Goal: Information Seeking & Learning: Get advice/opinions

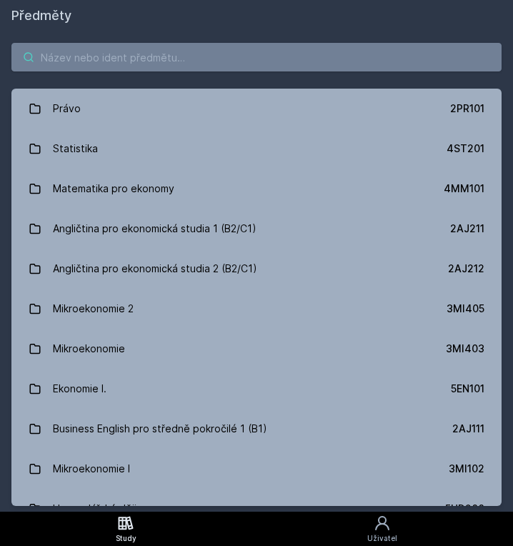
click at [143, 70] on input "search" at bounding box center [256, 57] width 491 height 29
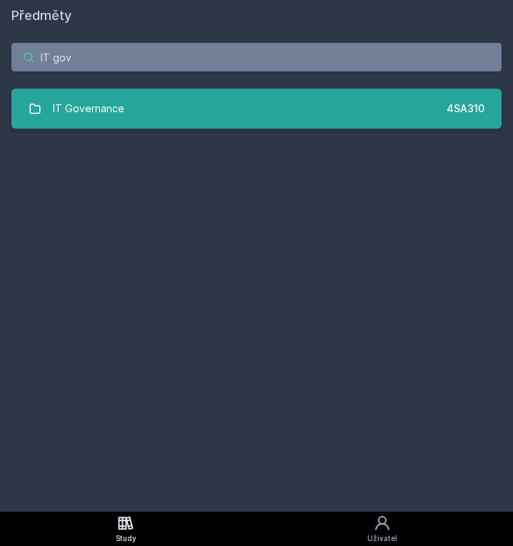
type input "IT gov"
click at [99, 123] on link "IT Governance 4SA310" at bounding box center [256, 109] width 491 height 40
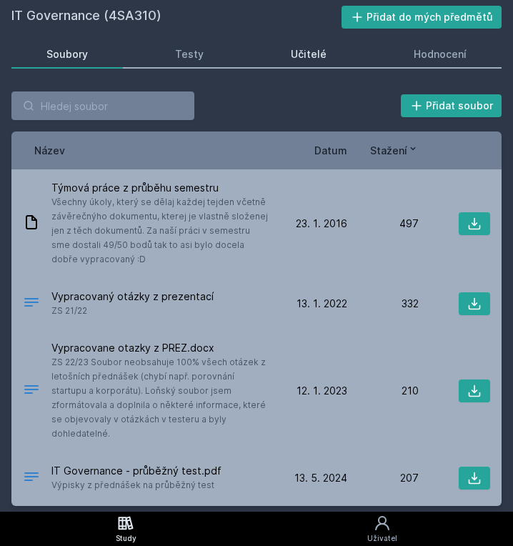
click at [295, 52] on div "Učitelé" at bounding box center [309, 54] width 36 height 14
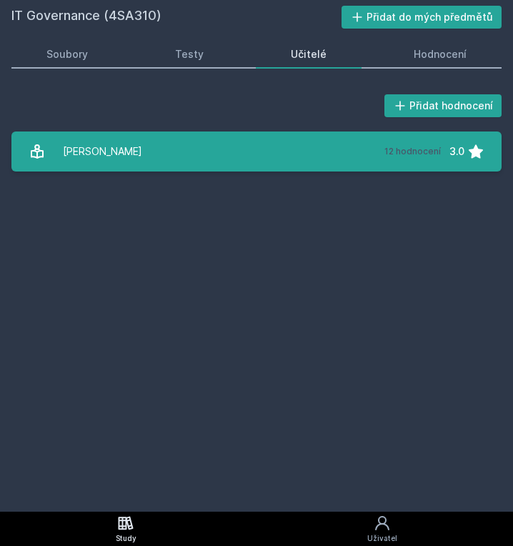
click at [302, 147] on link "[PERSON_NAME] 12 hodnocení 3.0" at bounding box center [256, 152] width 491 height 40
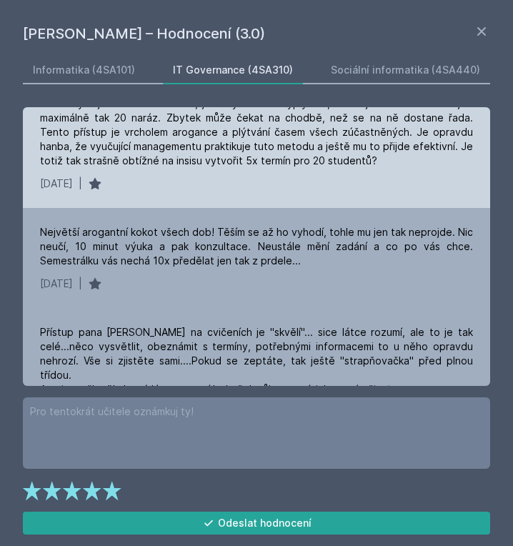
scroll to position [429, 0]
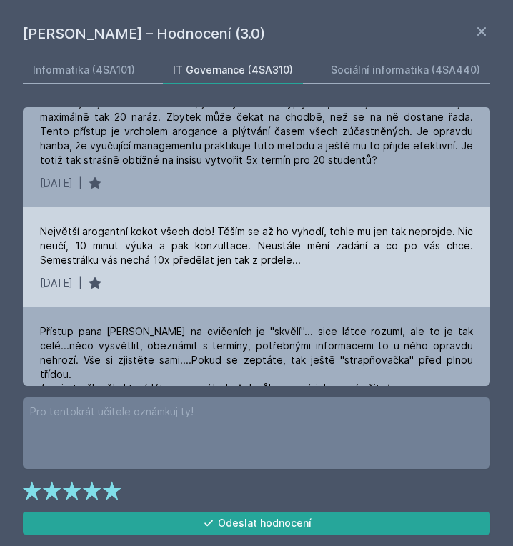
click at [195, 265] on div "Největší arogantní kokot všech dob! Těším se až ho vyhodí, tohle mu jen tak nep…" at bounding box center [256, 246] width 433 height 43
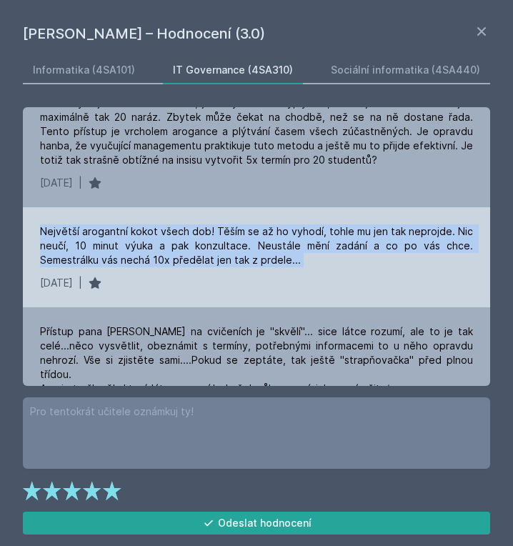
click at [195, 265] on div "Největší arogantní kokot všech dob! Těším se až ho vyhodí, tohle mu jen tak nep…" at bounding box center [256, 246] width 433 height 43
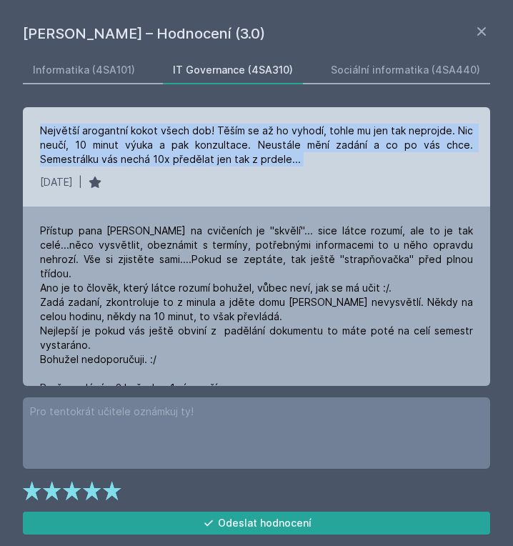
scroll to position [533, 0]
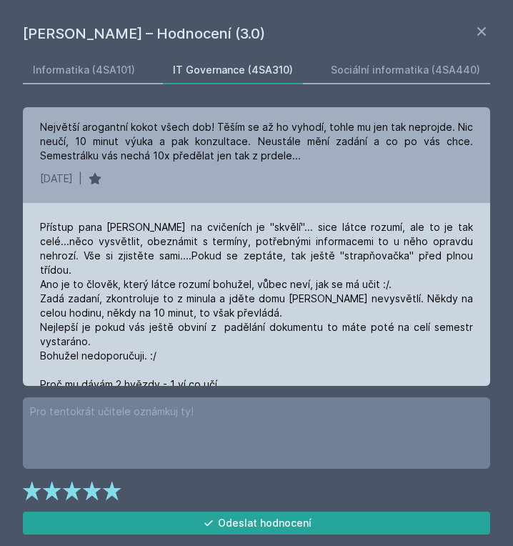
click at [232, 257] on div "Přístup pana [PERSON_NAME] na cvičeních je "skvělí"... sice látce rozumí, ale t…" at bounding box center [256, 320] width 433 height 200
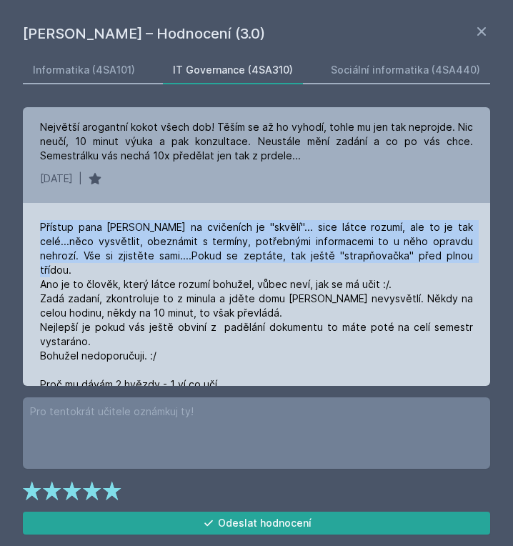
click at [232, 257] on div "Přístup pana [PERSON_NAME] na cvičeních je "skvělí"... sice látce rozumí, ale t…" at bounding box center [256, 320] width 433 height 200
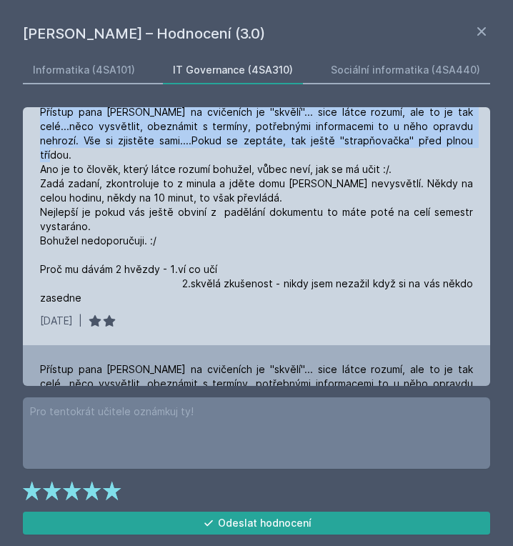
scroll to position [650, 0]
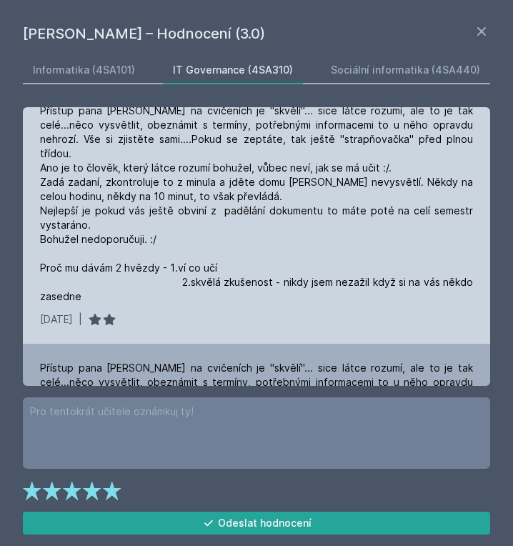
click at [247, 196] on div "Přístup pana [PERSON_NAME] na cvičeních je "skvělí"... sice látce rozumí, ale t…" at bounding box center [256, 204] width 433 height 200
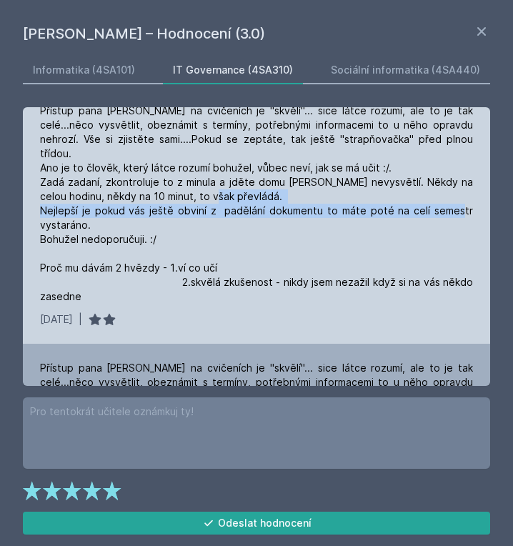
click at [247, 196] on div "Přístup pana [PERSON_NAME] na cvičeních je "skvělí"... sice látce rozumí, ale t…" at bounding box center [256, 204] width 433 height 200
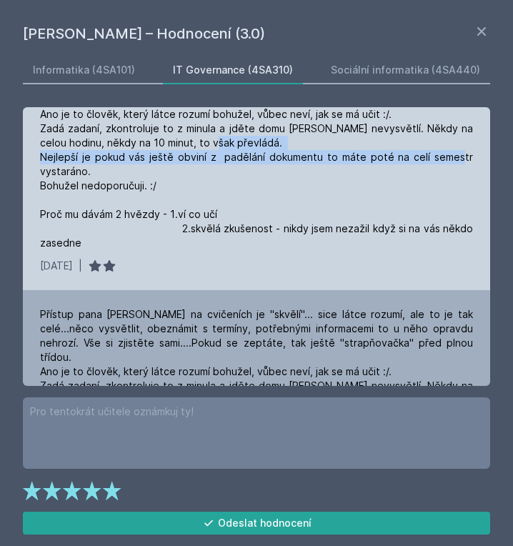
scroll to position [704, 0]
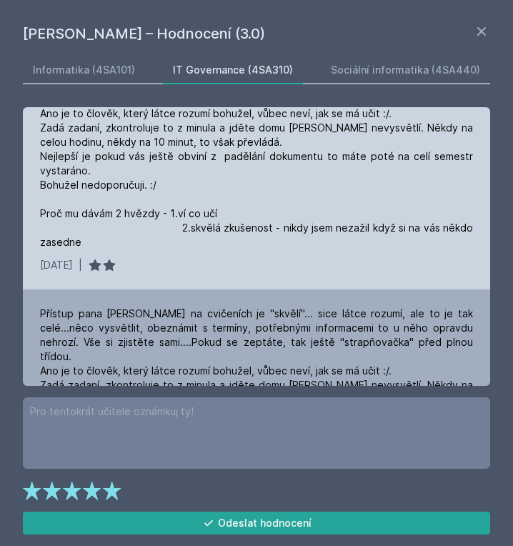
click at [121, 172] on div "Přístup pana [PERSON_NAME] na cvičeních je "skvělí"... sice látce rozumí, ale t…" at bounding box center [256, 149] width 433 height 200
click at [125, 201] on div "Přístup pana [PERSON_NAME] na cvičeních je "skvělí"... sice látce rozumí, ale t…" at bounding box center [256, 149] width 433 height 200
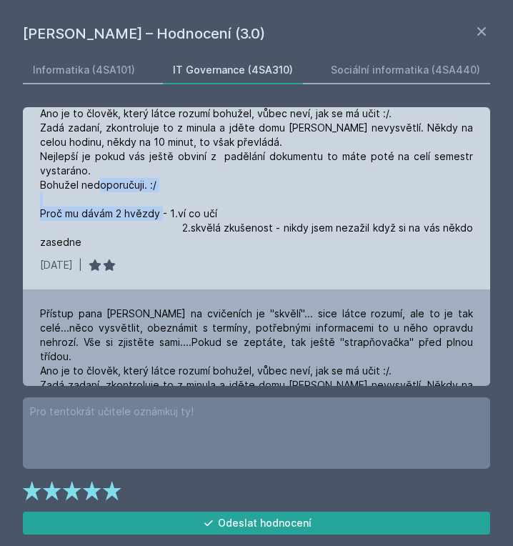
click at [125, 201] on div "Přístup pana [PERSON_NAME] na cvičeních je "skvělí"... sice látce rozumí, ale t…" at bounding box center [256, 149] width 433 height 200
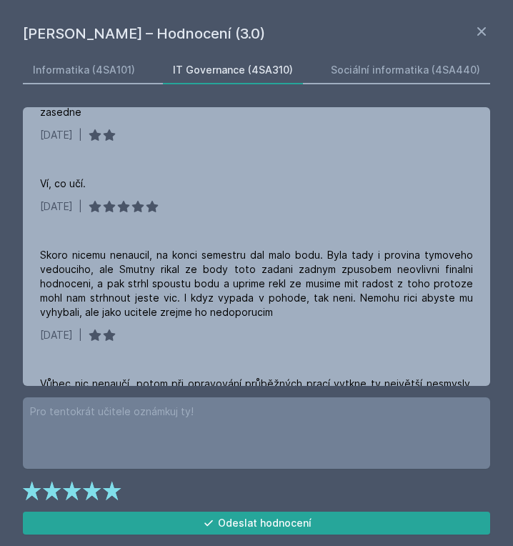
scroll to position [1380, 0]
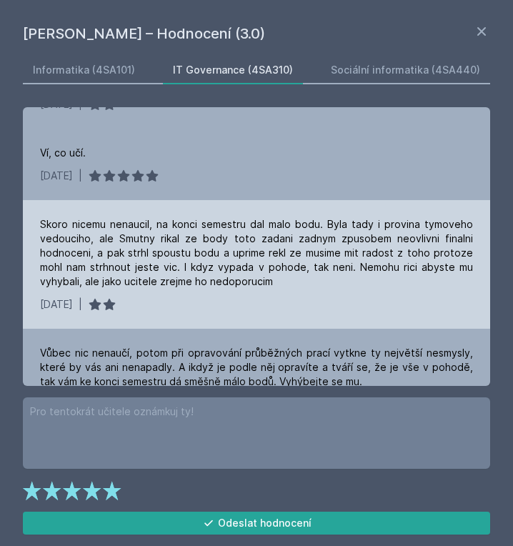
click at [192, 217] on div "Skoro nicemu nenaucil, na konci semestru dal malo bodu. Byla tady i provina tym…" at bounding box center [256, 253] width 433 height 72
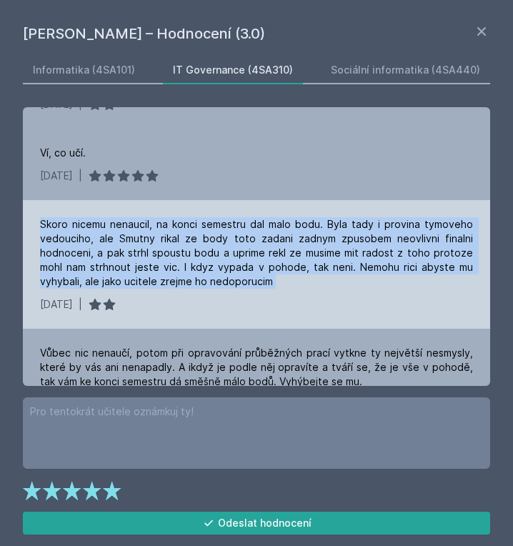
click at [192, 217] on div "Skoro nicemu nenaucil, na konci semestru dal malo bodu. Byla tady i provina tym…" at bounding box center [256, 253] width 433 height 72
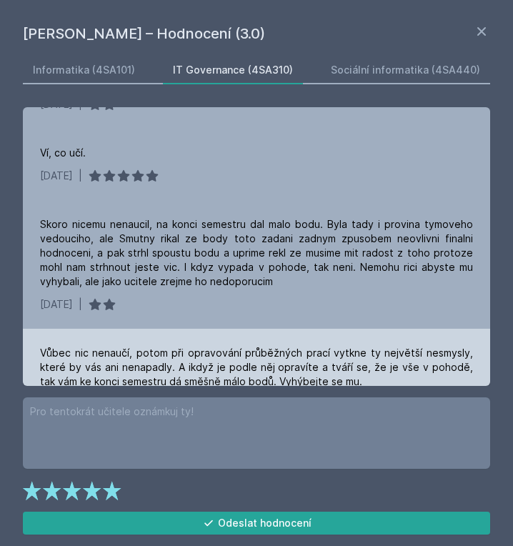
click at [280, 346] on div "Vůbec nic nenaučí, potom při opravování průběžných prací vytkne ty největší nes…" at bounding box center [256, 367] width 433 height 43
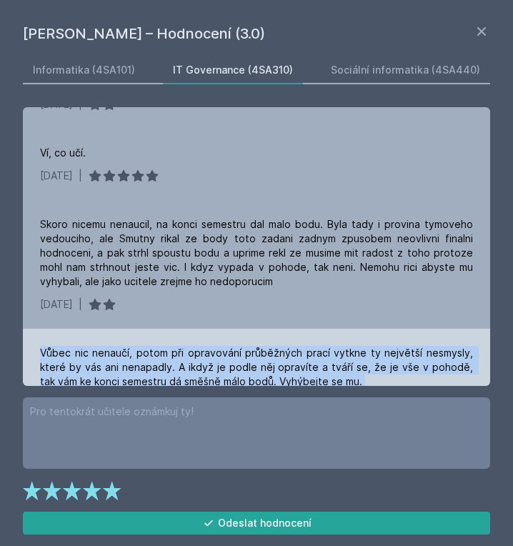
click at [280, 346] on div "Vůbec nic nenaučí, potom při opravování průběžných prací vytkne ty největší nes…" at bounding box center [256, 367] width 433 height 43
click at [306, 346] on div "Vůbec nic nenaučí, potom při opravování průběžných prací vytkne ty největší nes…" at bounding box center [256, 367] width 433 height 43
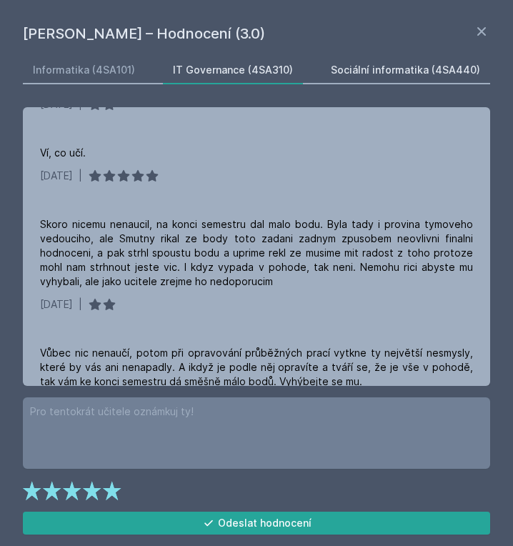
click at [428, 61] on link "Sociální informatika (4SA440)" at bounding box center [405, 70] width 170 height 29
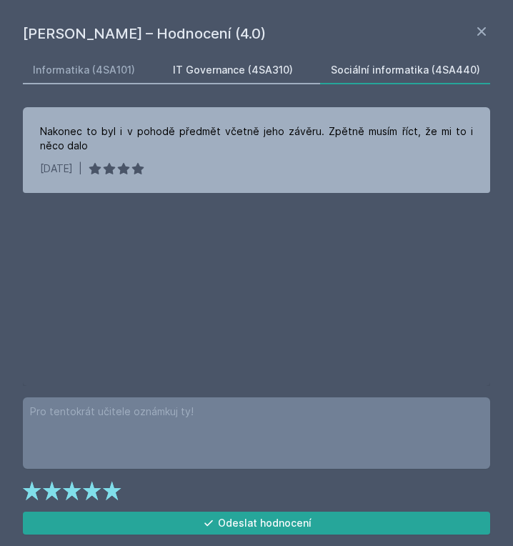
click at [280, 72] on div "IT Governance (4SA310)" at bounding box center [233, 70] width 120 height 14
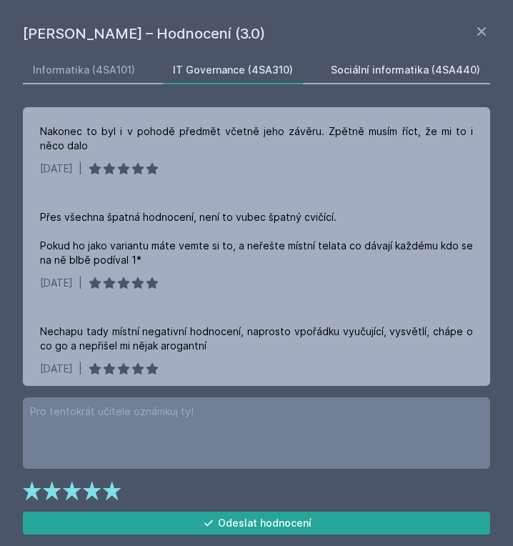
click at [420, 67] on div "Sociální informatika (4SA440)" at bounding box center [405, 70] width 149 height 14
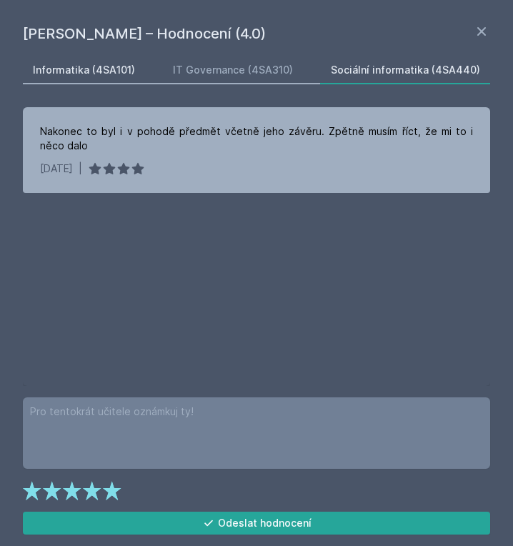
click at [49, 73] on div "Informatika (4SA101)" at bounding box center [84, 70] width 102 height 14
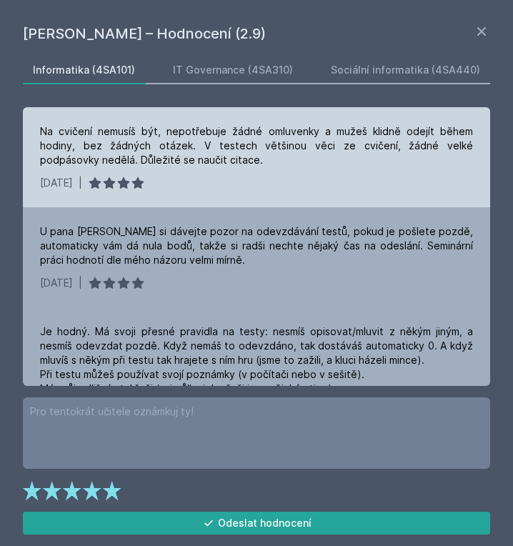
click at [285, 146] on div "Na cvičení nemusíš být, nepotřebuje žádné omluvenky a mužeš klidně odejít během…" at bounding box center [256, 145] width 433 height 43
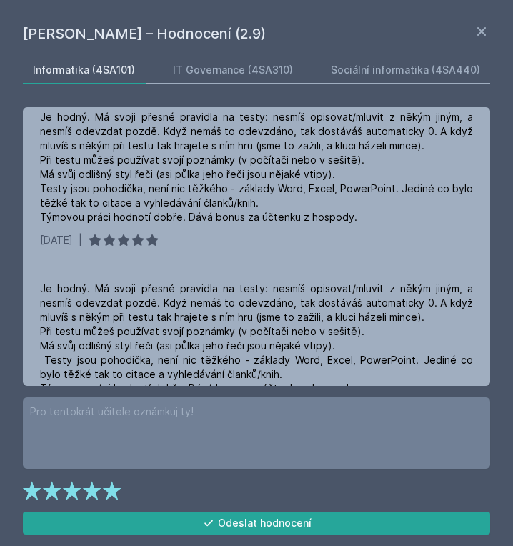
scroll to position [215, 0]
click at [479, 29] on icon at bounding box center [481, 31] width 17 height 17
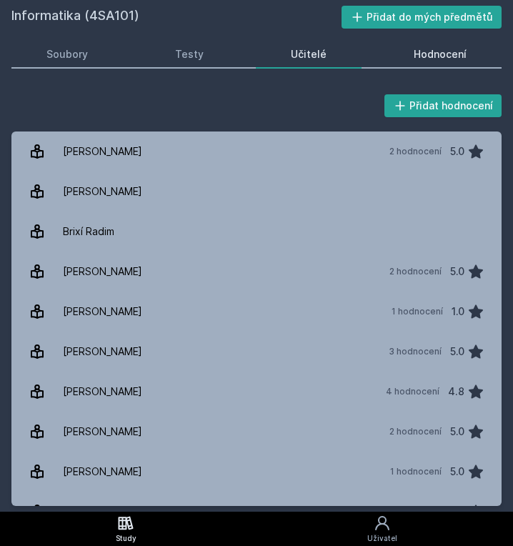
click at [423, 48] on div "Hodnocení" at bounding box center [440, 54] width 53 height 14
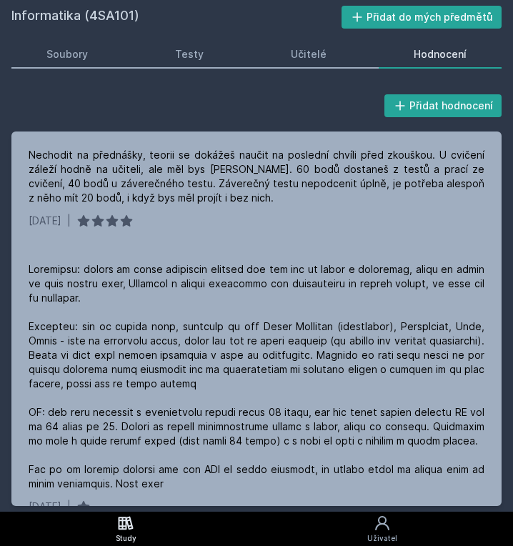
scroll to position [89, 0]
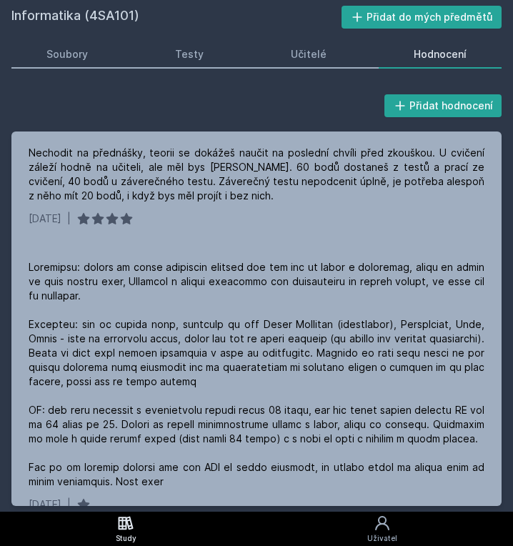
click at [327, 199] on div "Nechodit na přednášky, teorii se dokážeš naučit na poslední chvíli před zkouško…" at bounding box center [257, 174] width 456 height 57
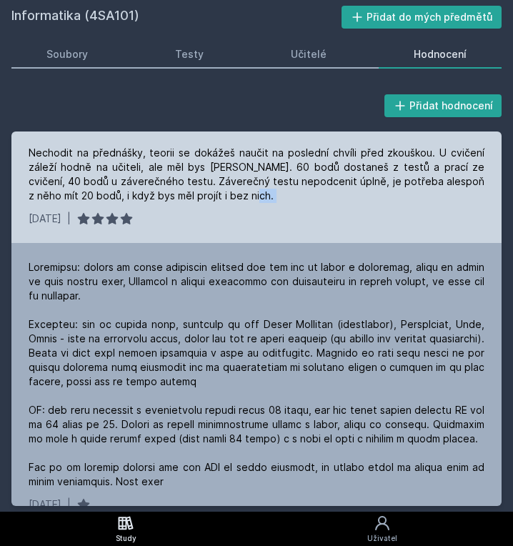
click at [327, 199] on div "Nechodit na přednášky, teorii se dokážeš naučit na poslední chvíli před zkouško…" at bounding box center [257, 174] width 456 height 57
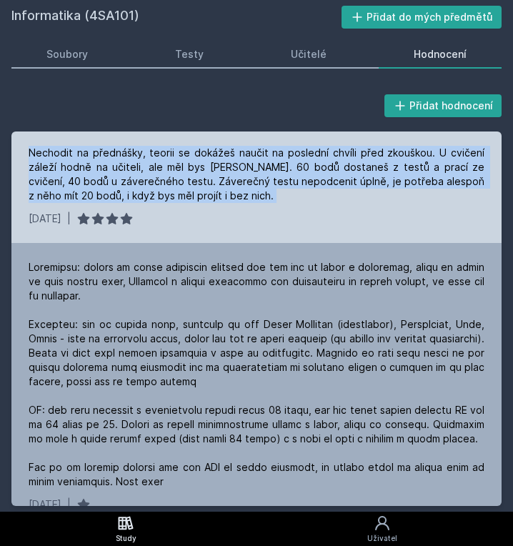
click at [327, 199] on div "Nechodit na přednášky, teorii se dokážeš naučit na poslední chvíli před zkouško…" at bounding box center [257, 174] width 456 height 57
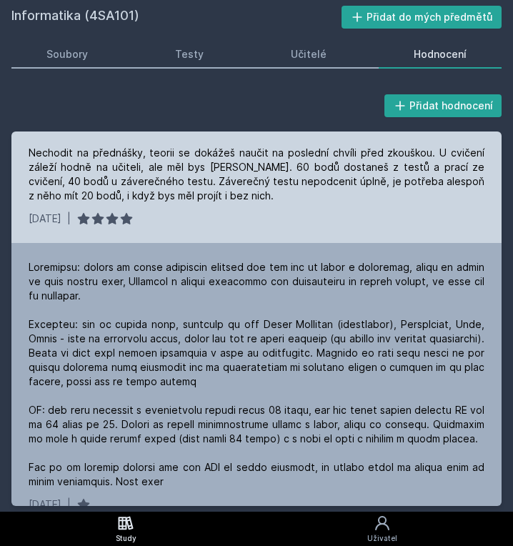
click at [326, 225] on div "[DATE] |" at bounding box center [257, 219] width 456 height 14
click at [316, 172] on div "Nechodit na přednášky, teorii se dokážeš naučit na poslední chvíli před zkouško…" at bounding box center [257, 174] width 456 height 57
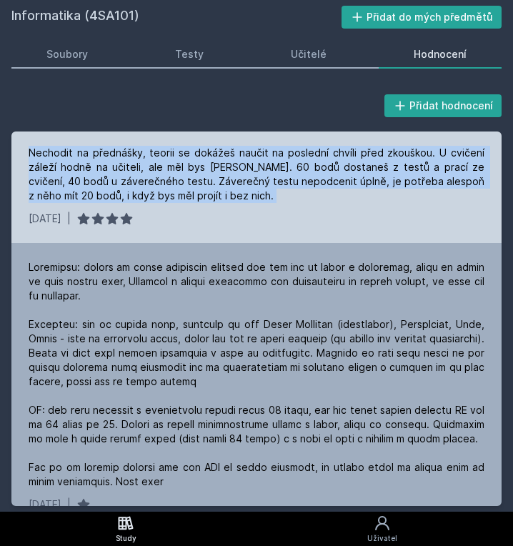
click at [316, 172] on div "Nechodit na přednášky, teorii se dokážeš naučit na poslední chvíli před zkouško…" at bounding box center [257, 174] width 456 height 57
click at [316, 197] on div "Nechodit na přednášky, teorii se dokážeš naučit na poslední chvíli před zkouško…" at bounding box center [257, 174] width 456 height 57
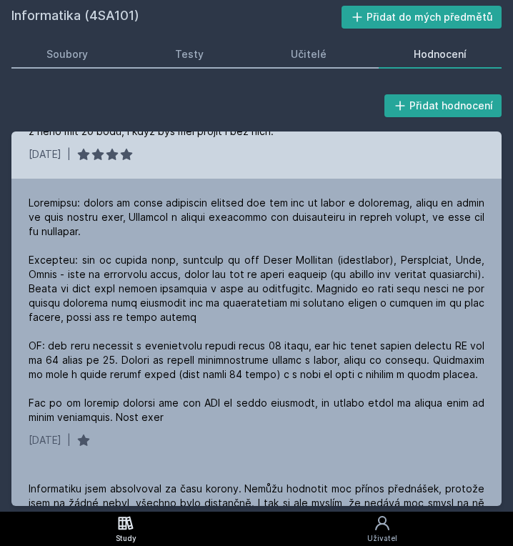
scroll to position [159, 0]
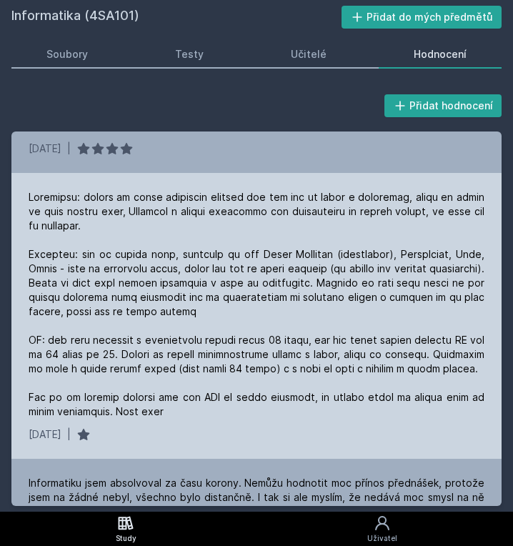
click at [195, 195] on div at bounding box center [257, 304] width 456 height 229
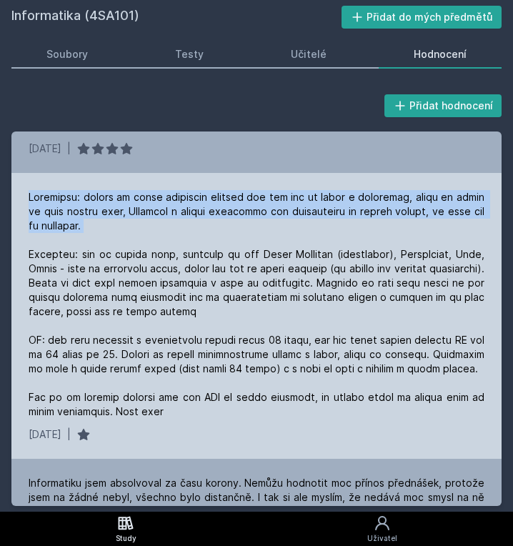
click at [195, 195] on div at bounding box center [257, 304] width 456 height 229
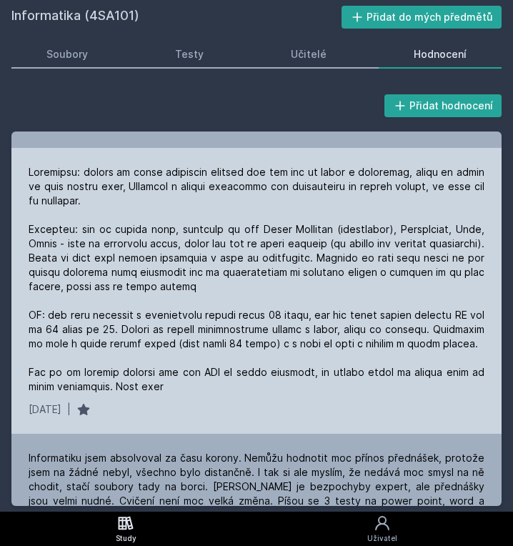
click at [194, 222] on div at bounding box center [257, 279] width 456 height 229
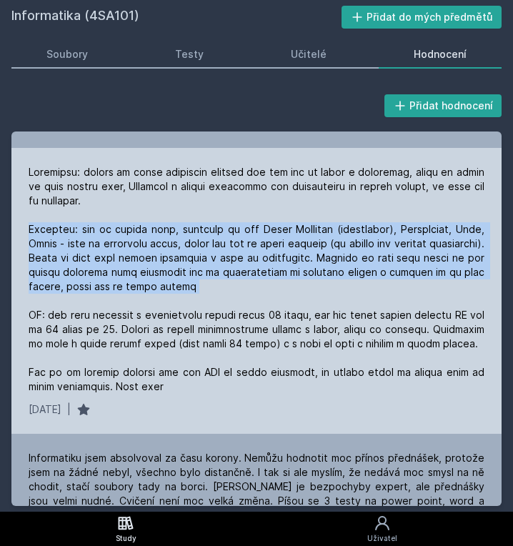
click at [194, 222] on div at bounding box center [257, 279] width 456 height 229
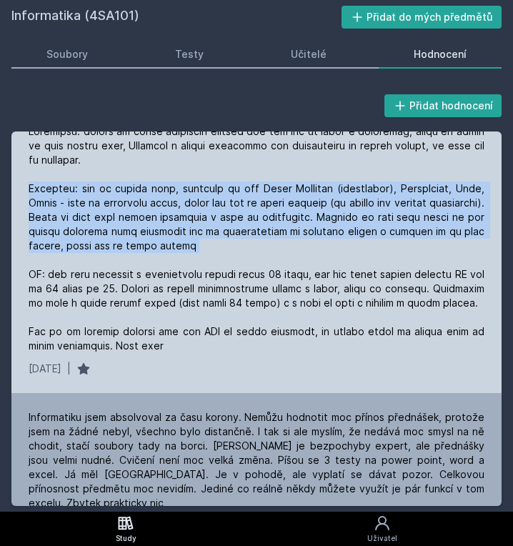
scroll to position [225, 0]
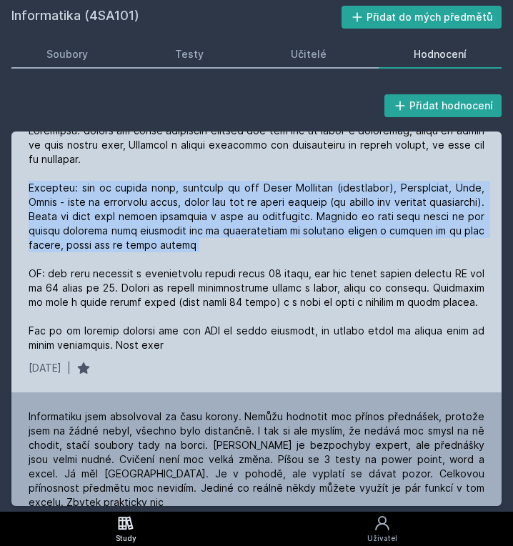
click at [197, 266] on div at bounding box center [257, 238] width 456 height 229
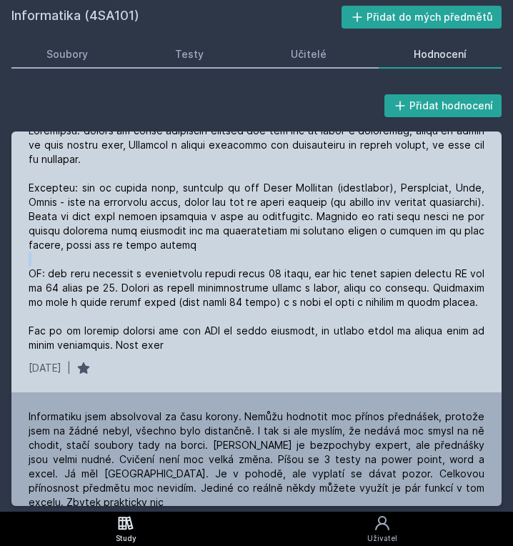
click at [197, 266] on div at bounding box center [257, 238] width 456 height 229
click at [194, 282] on div at bounding box center [257, 238] width 456 height 229
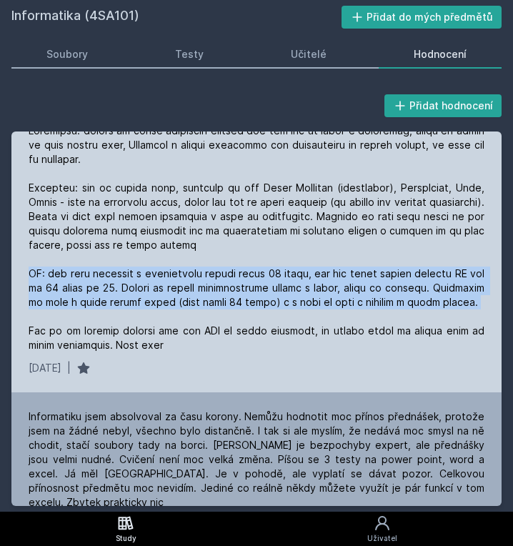
click at [194, 282] on div at bounding box center [257, 238] width 456 height 229
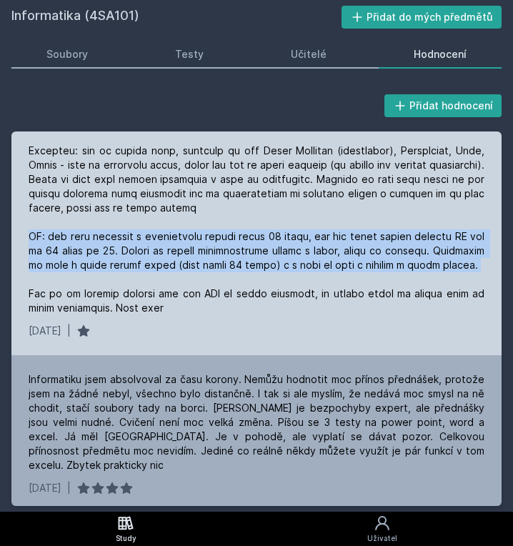
scroll to position [265, 0]
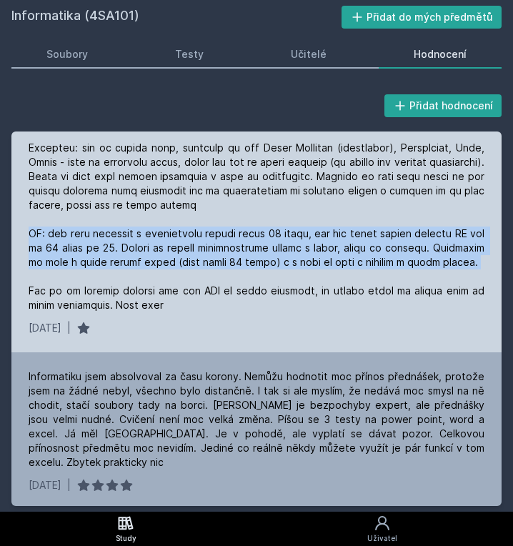
click at [194, 282] on div at bounding box center [257, 198] width 456 height 229
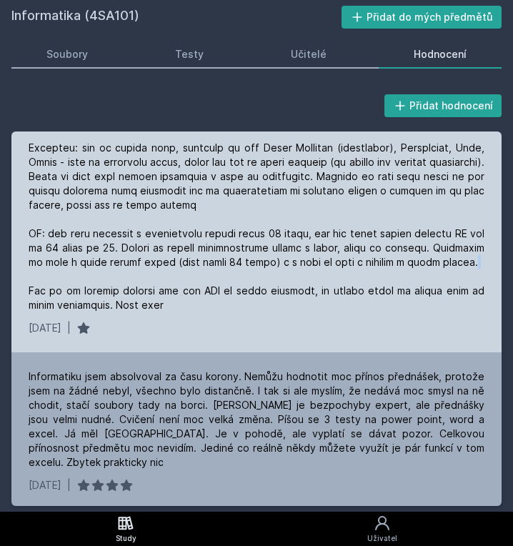
click at [194, 282] on div at bounding box center [257, 198] width 456 height 229
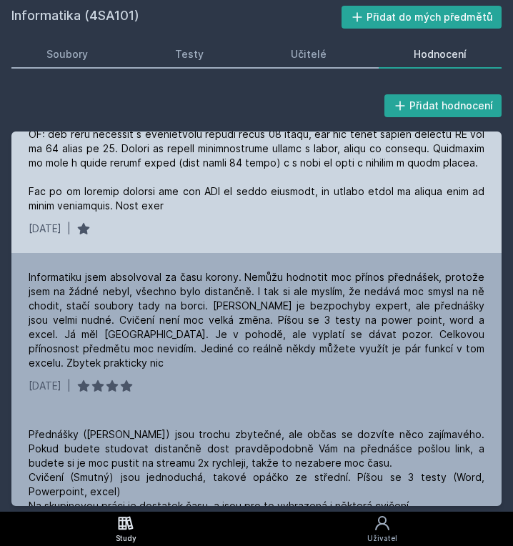
scroll to position [365, 0]
click at [191, 198] on div at bounding box center [257, 98] width 456 height 229
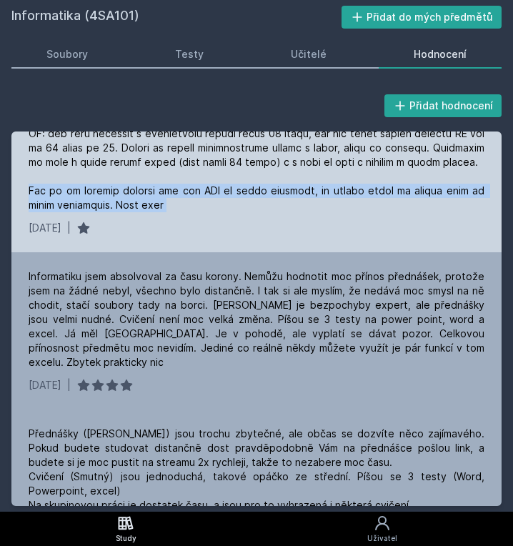
click at [191, 198] on div at bounding box center [257, 98] width 456 height 229
click at [201, 212] on div at bounding box center [257, 98] width 456 height 229
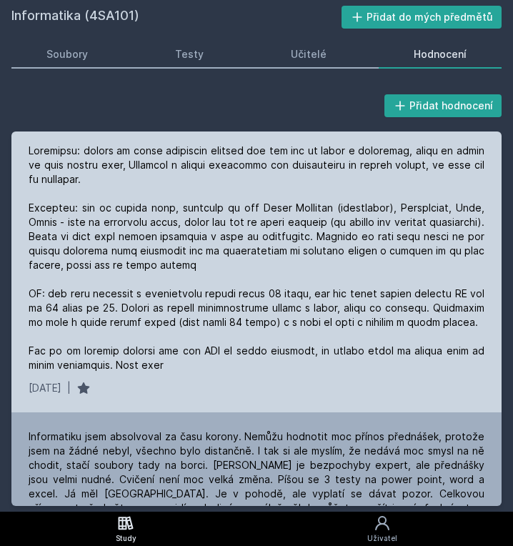
scroll to position [0, 0]
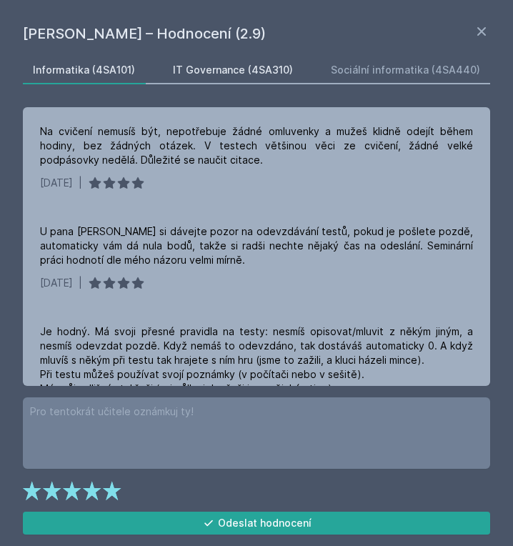
click at [272, 75] on div "IT Governance (4SA310)" at bounding box center [233, 70] width 120 height 14
drag, startPoint x: 491, startPoint y: 32, endPoint x: 483, endPoint y: 33, distance: 8.6
click at [483, 33] on div "[PERSON_NAME] – Hodnocení (3.0) Informatika (4SA101) IT Governance (4SA310) Soc…" at bounding box center [256, 273] width 513 height 546
click at [483, 33] on icon at bounding box center [482, 31] width 9 height 9
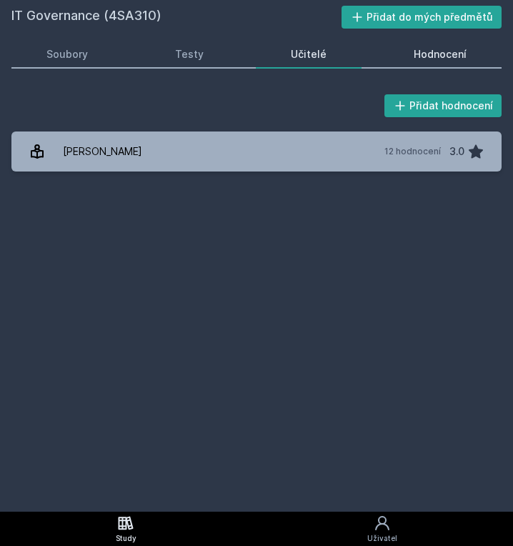
click at [448, 58] on div "Hodnocení" at bounding box center [440, 54] width 53 height 14
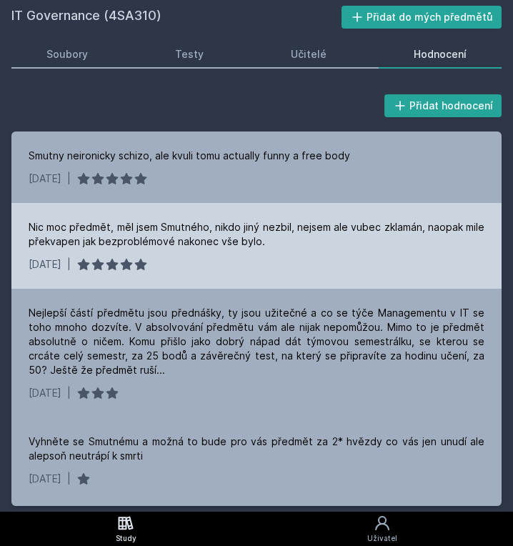
click at [301, 257] on div "[DATE] |" at bounding box center [257, 264] width 456 height 14
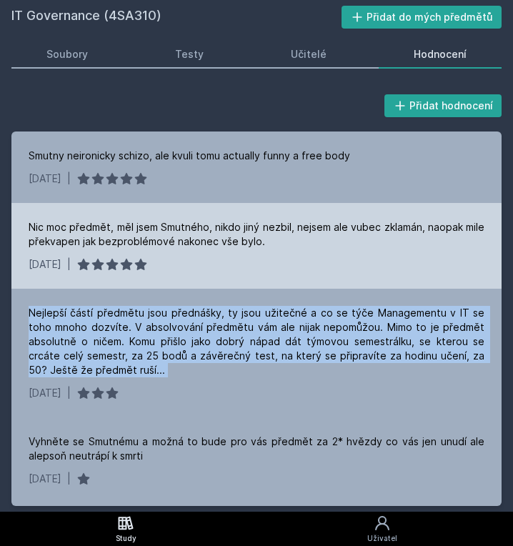
click at [301, 257] on div "[DATE] |" at bounding box center [257, 264] width 456 height 14
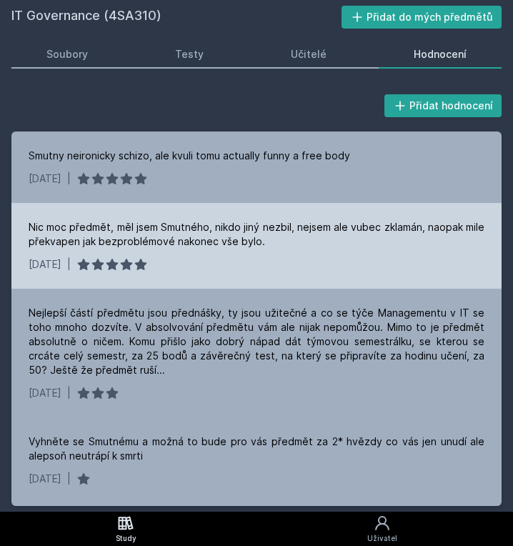
click at [308, 234] on div "Nic moc předmět, měl jsem Smutného, nikdo jiný nezbil, nejsem ale vubec zklamán…" at bounding box center [257, 234] width 456 height 29
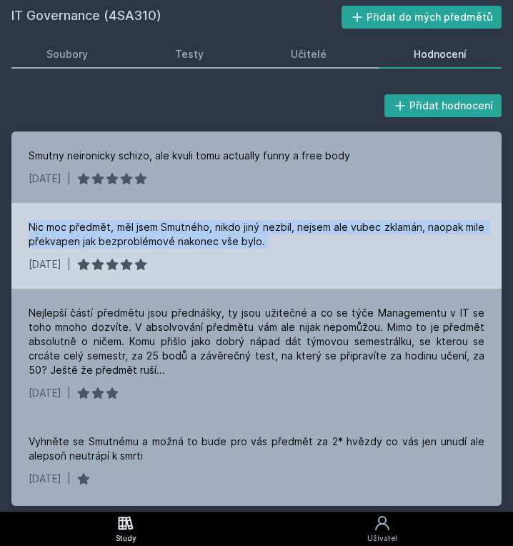
click at [308, 234] on div "Nic moc předmět, měl jsem Smutného, nikdo jiný nezbil, nejsem ale vubec zklamán…" at bounding box center [257, 234] width 456 height 29
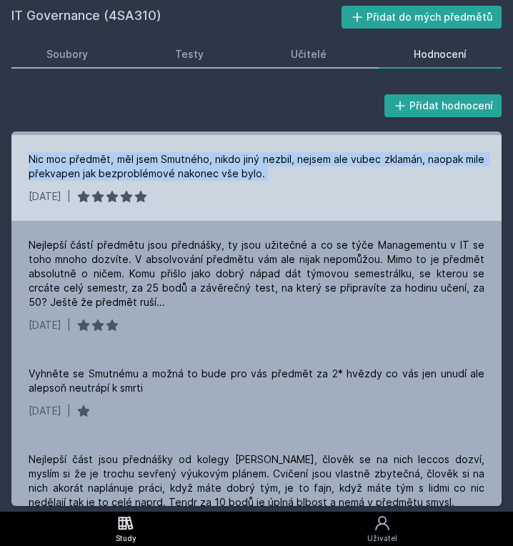
scroll to position [69, 0]
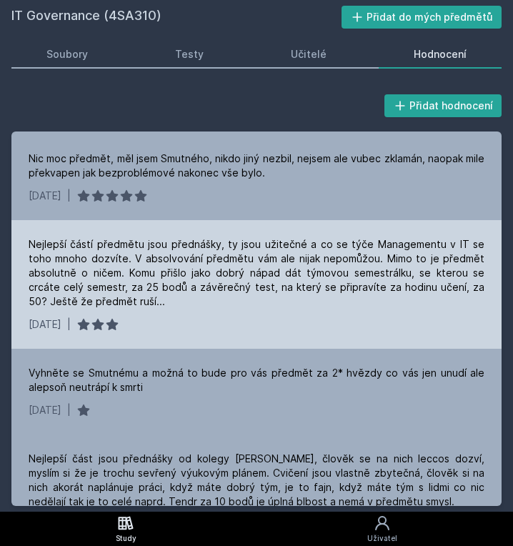
click at [284, 253] on div "Nejlepší částí předmětu jsou přednášky, ty jsou užitečné a co se týče Managemen…" at bounding box center [257, 273] width 456 height 72
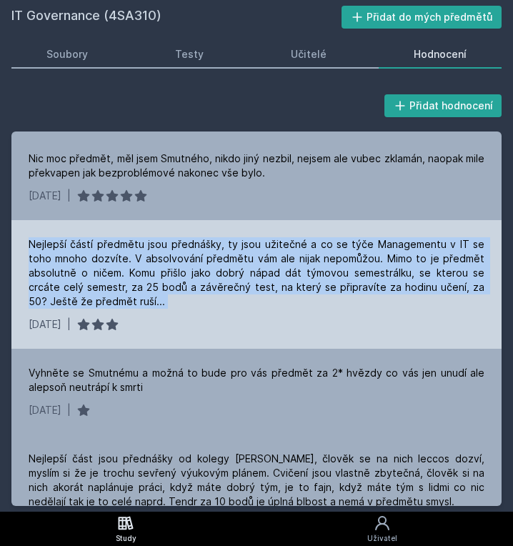
click at [284, 253] on div "Nejlepší částí předmětu jsou přednášky, ty jsou užitečné a co se týče Managemen…" at bounding box center [257, 273] width 456 height 72
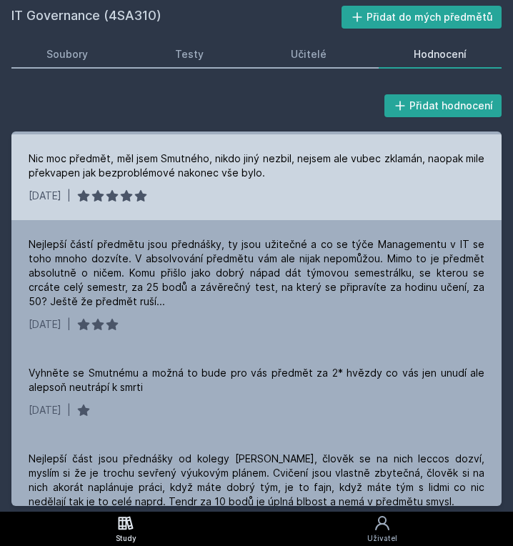
click at [328, 206] on div "Nic moc předmět, měl jsem Smutného, nikdo jiný nezbil, nejsem ale vubec zklamán…" at bounding box center [256, 177] width 491 height 86
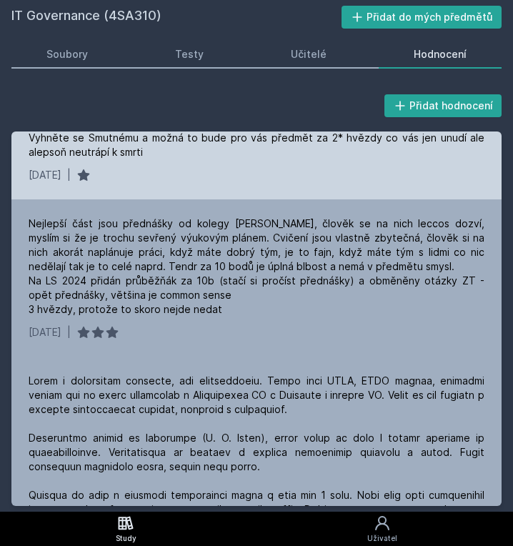
scroll to position [305, 0]
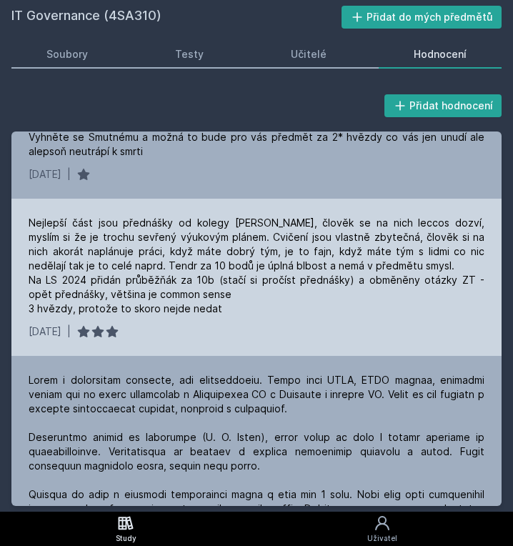
click at [255, 261] on div "Nejlepší část jsou přednášky od kolegy [PERSON_NAME], člověk se na nich leccos …" at bounding box center [257, 266] width 456 height 100
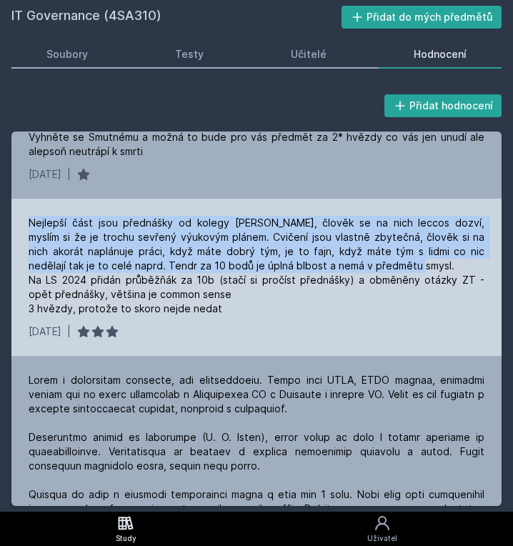
click at [255, 261] on div "Nejlepší část jsou přednášky od kolegy [PERSON_NAME], člověk se na nich leccos …" at bounding box center [257, 266] width 456 height 100
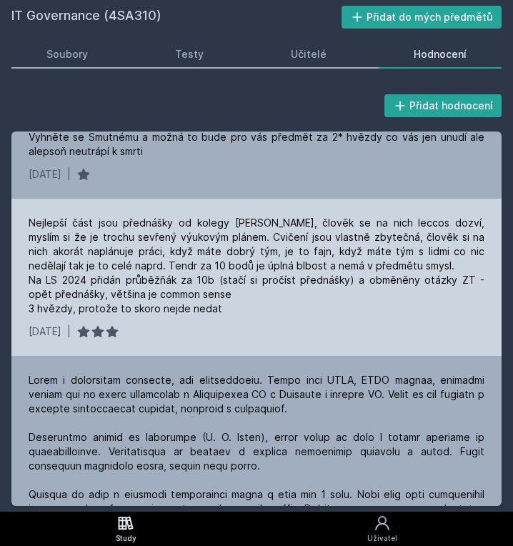
click at [251, 300] on div "Nejlepší část jsou přednášky od kolegy [PERSON_NAME], člověk se na nich leccos …" at bounding box center [257, 266] width 456 height 100
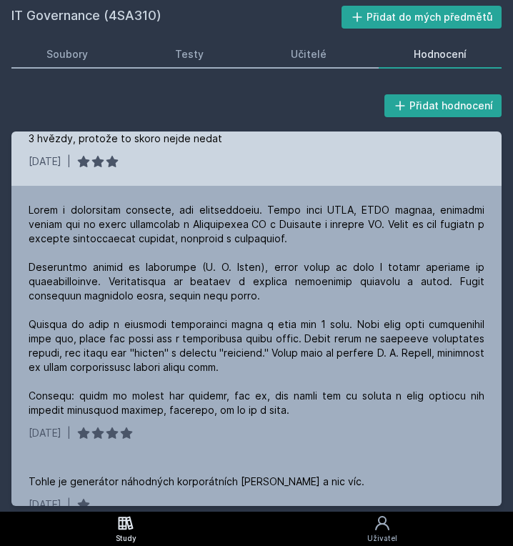
scroll to position [477, 0]
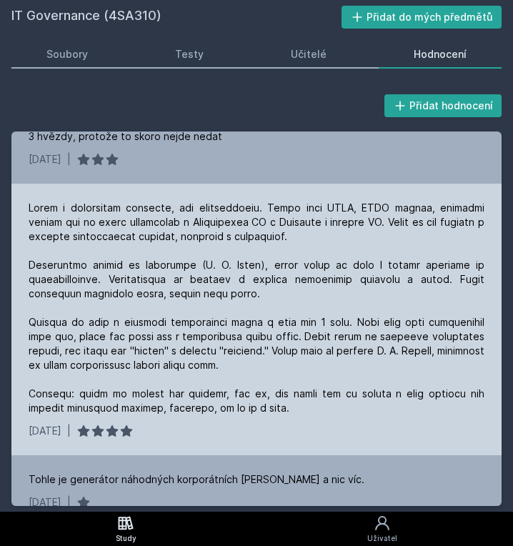
click at [141, 215] on div at bounding box center [257, 308] width 456 height 215
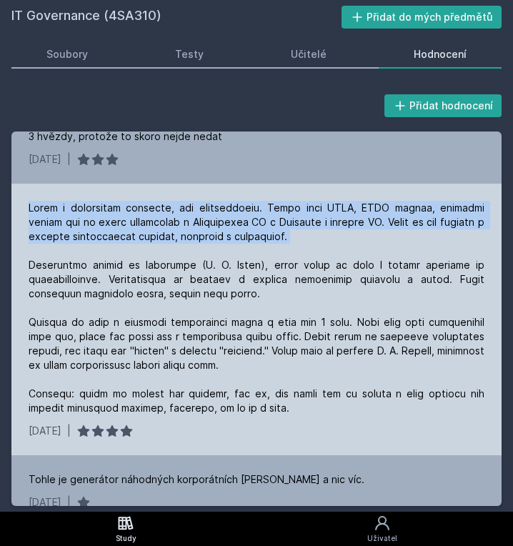
click at [141, 215] on div at bounding box center [257, 308] width 456 height 215
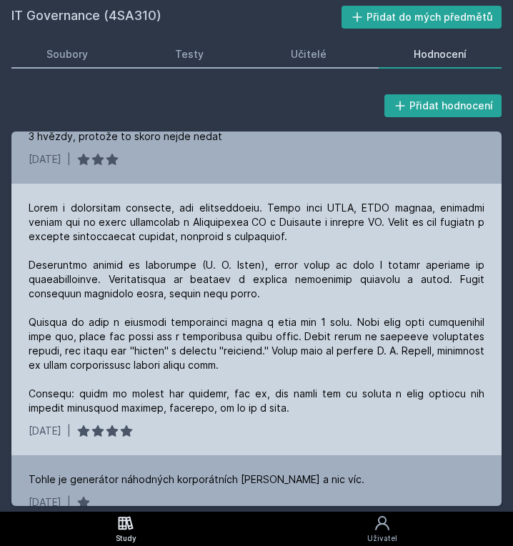
click at [146, 265] on div at bounding box center [257, 308] width 456 height 215
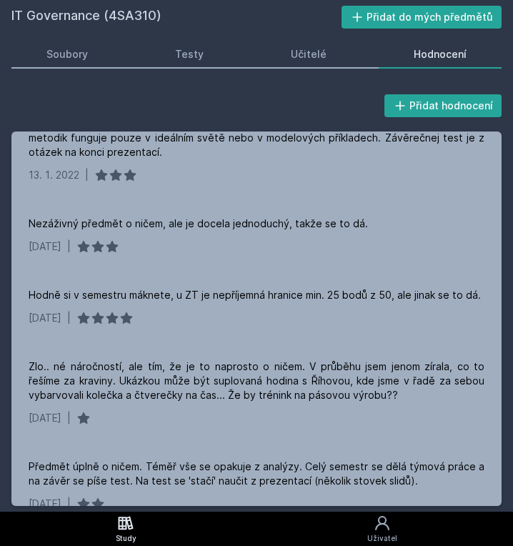
scroll to position [1131, 0]
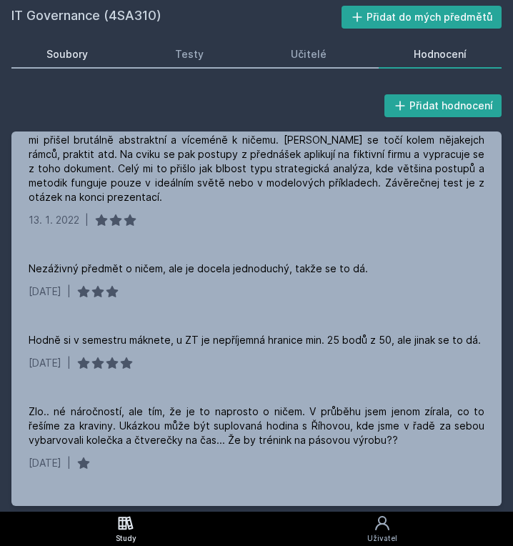
click at [63, 42] on link "Soubory" at bounding box center [67, 54] width 112 height 29
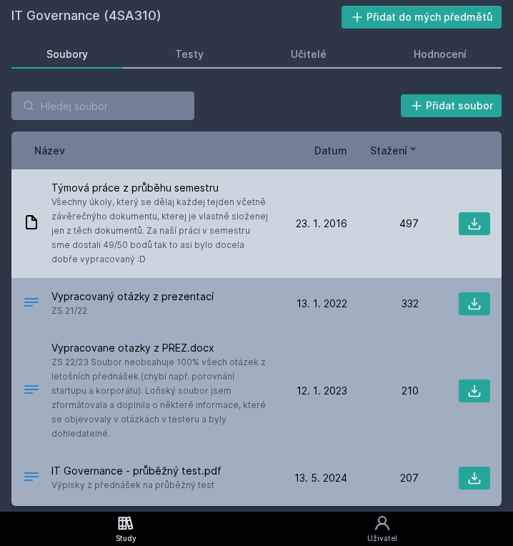
click at [179, 210] on span "Všechny úkoly, který se dělaj každej tejden včetně závěrečnýho dokumentu, ktere…" at bounding box center [160, 231] width 219 height 72
click at [476, 235] on div "Týmová práce z průběhu semestru Všechny úkoly, který se dělaj každej tejden vče…" at bounding box center [256, 223] width 491 height 109
drag, startPoint x: 476, startPoint y: 235, endPoint x: 474, endPoint y: 204, distance: 31.5
click at [474, 204] on div "Týmová práce z průběhu semestru Všechny úkoly, který se dělaj každej tejden vče…" at bounding box center [256, 223] width 491 height 109
click at [470, 217] on icon at bounding box center [475, 224] width 14 height 14
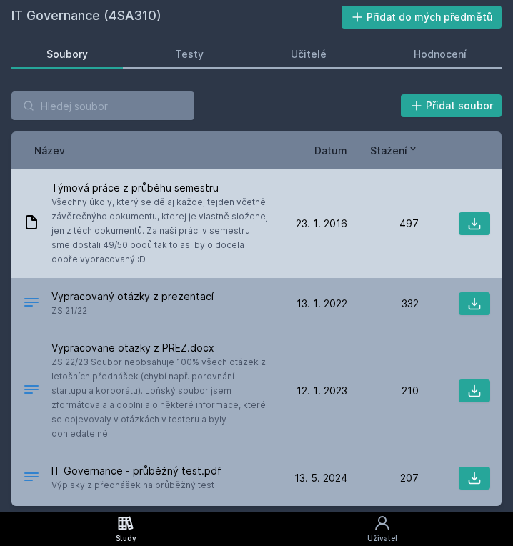
click at [127, 174] on div "Týmová práce z průběhu semestru Všechny úkoly, který se dělaj každej tejden vče…" at bounding box center [256, 223] width 491 height 109
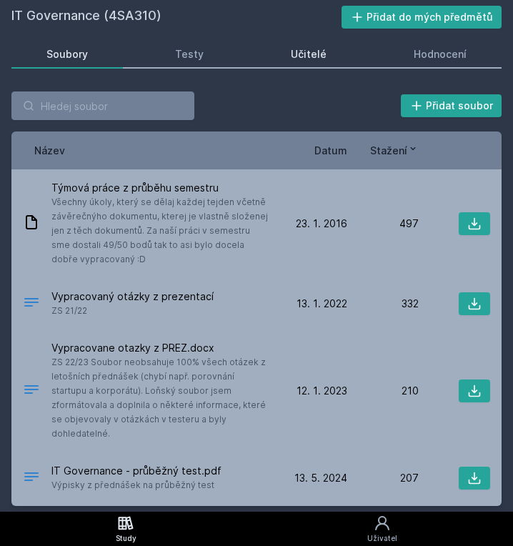
click at [335, 57] on link "Učitelé" at bounding box center [309, 54] width 106 height 29
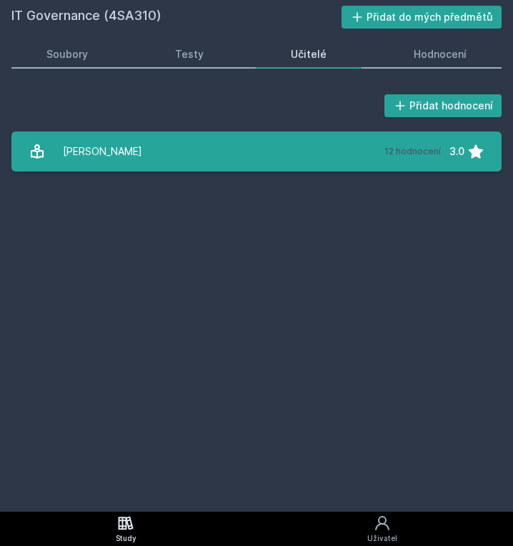
click at [278, 139] on link "[PERSON_NAME] 12 hodnocení 3.0" at bounding box center [256, 152] width 491 height 40
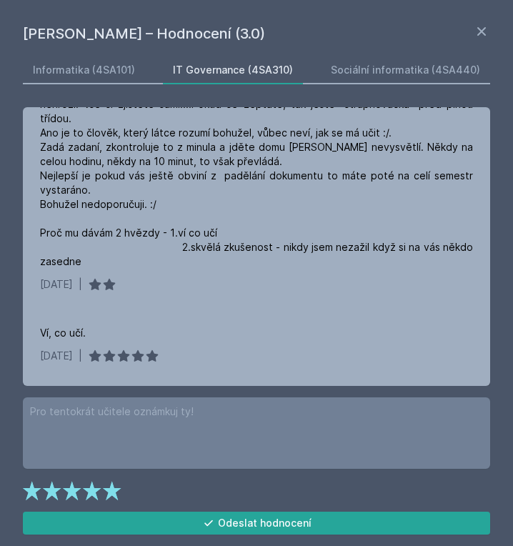
scroll to position [1201, 0]
drag, startPoint x: 473, startPoint y: 27, endPoint x: 481, endPoint y: 28, distance: 8.6
click at [481, 28] on div "[PERSON_NAME] – Hodnocení (3.0)" at bounding box center [257, 33] width 468 height 21
click at [481, 28] on icon at bounding box center [481, 31] width 17 height 17
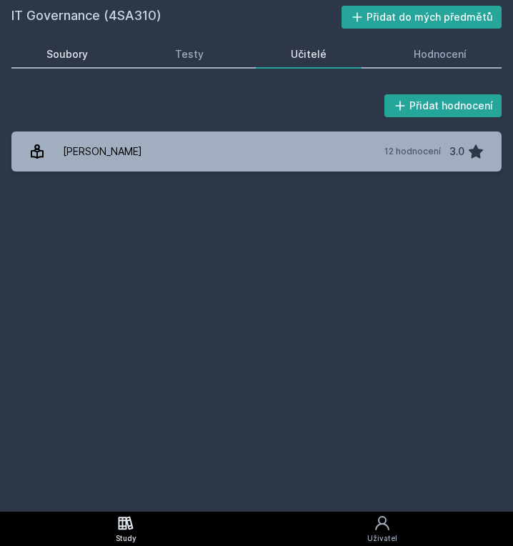
click at [96, 60] on link "Soubory" at bounding box center [67, 54] width 112 height 29
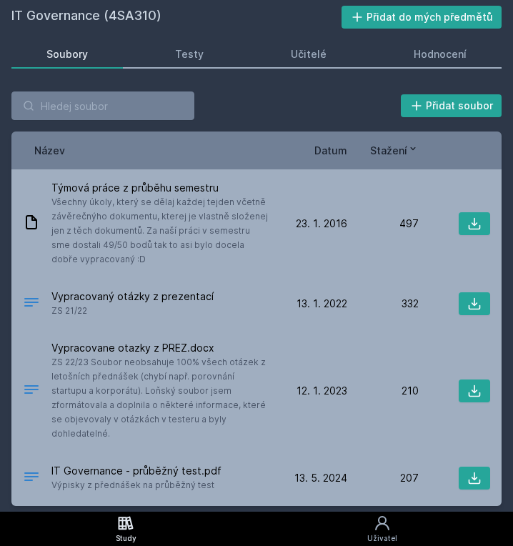
click at [322, 153] on span "Datum" at bounding box center [331, 150] width 33 height 15
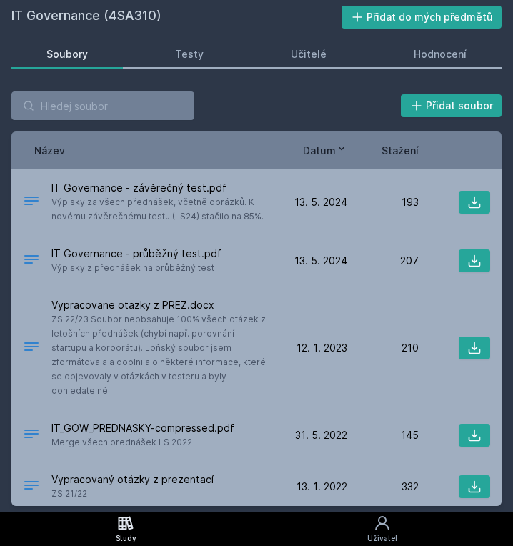
click at [322, 153] on span "Datum" at bounding box center [319, 150] width 33 height 15
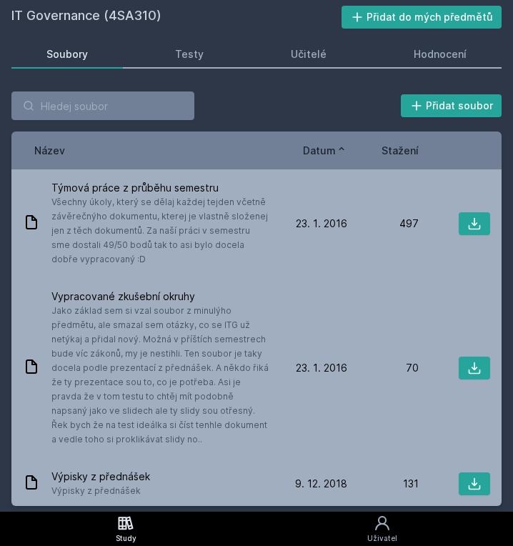
click at [92, 58] on link "Soubory" at bounding box center [67, 54] width 112 height 29
click at [338, 151] on icon at bounding box center [341, 148] width 11 height 11
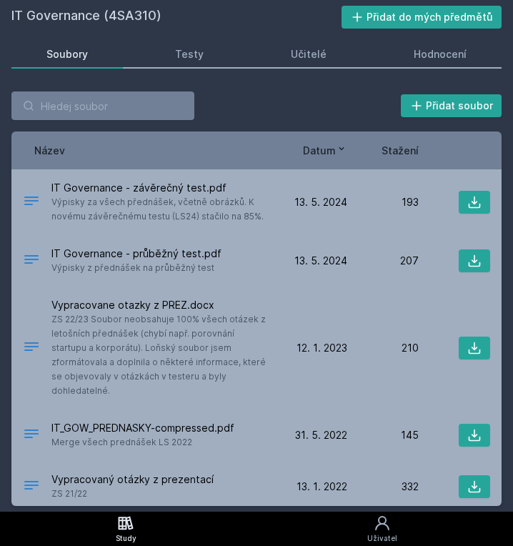
click at [338, 151] on icon at bounding box center [341, 148] width 11 height 11
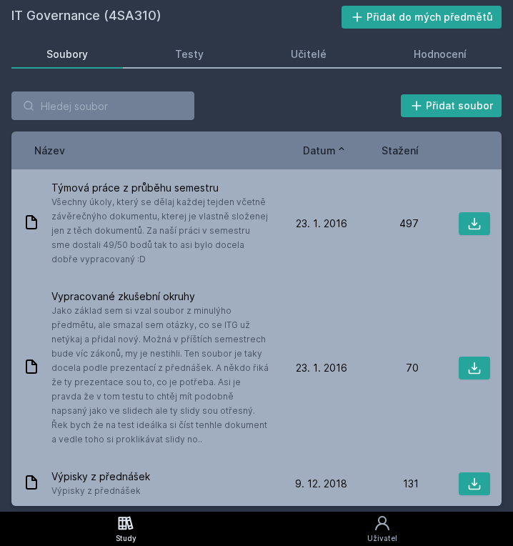
click at [338, 151] on icon at bounding box center [341, 148] width 11 height 11
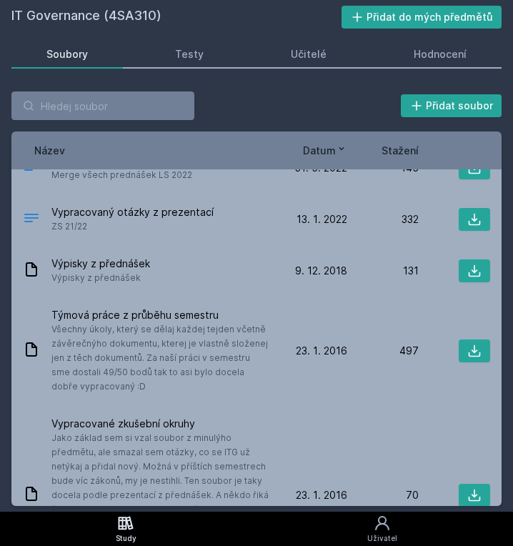
scroll to position [333, 0]
